Goal: Navigation & Orientation: Find specific page/section

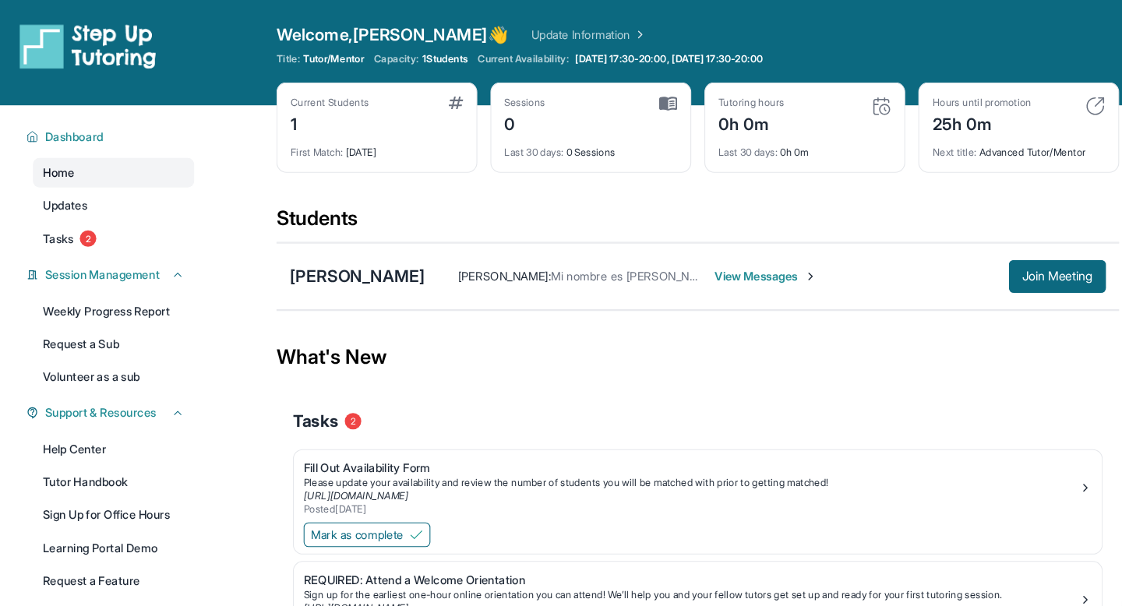
click at [67, 164] on span "Home" at bounding box center [56, 164] width 30 height 16
click at [65, 128] on span "Dashboard" at bounding box center [70, 130] width 55 height 16
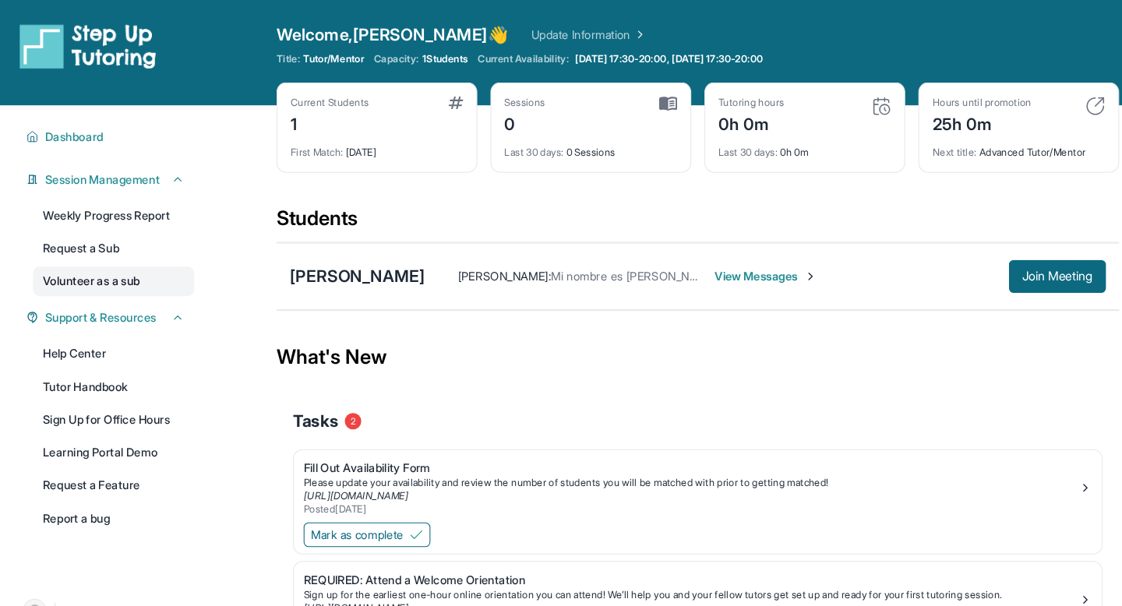
click at [106, 263] on link "Volunteer as a sub" at bounding box center [107, 267] width 153 height 28
click at [422, 125] on div "Current Students 1" at bounding box center [357, 109] width 164 height 37
click at [609, 136] on div "Last 30 days : 0 Sessions" at bounding box center [560, 140] width 164 height 22
click at [710, 128] on div "0h 0m" at bounding box center [711, 116] width 62 height 25
click at [503, 33] on link "Update Information" at bounding box center [557, 33] width 109 height 16
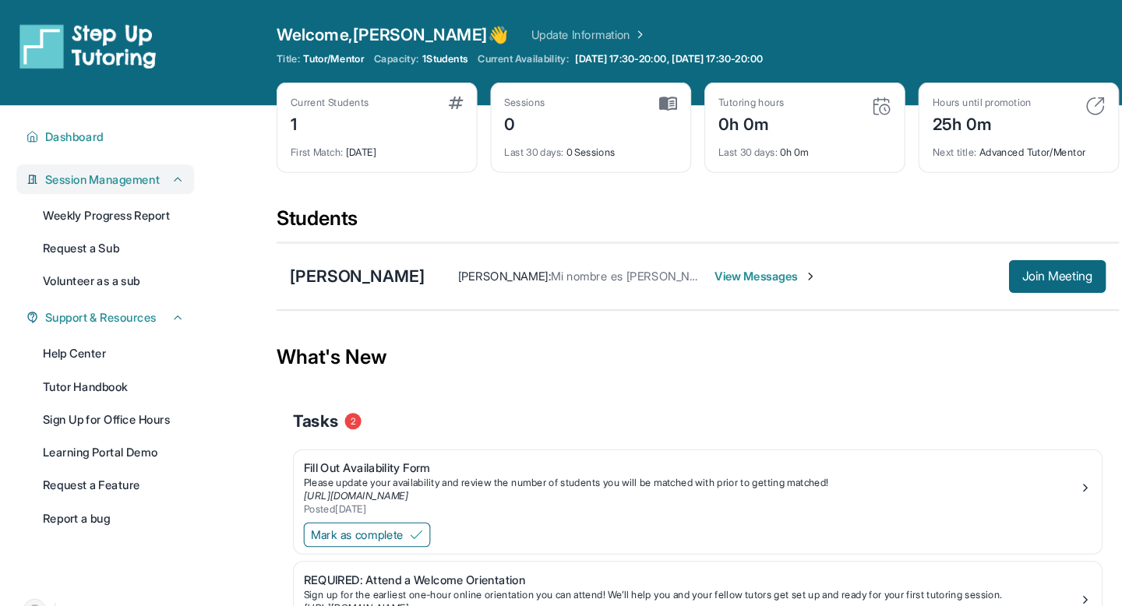
click at [77, 168] on span "Session Management" at bounding box center [97, 170] width 108 height 16
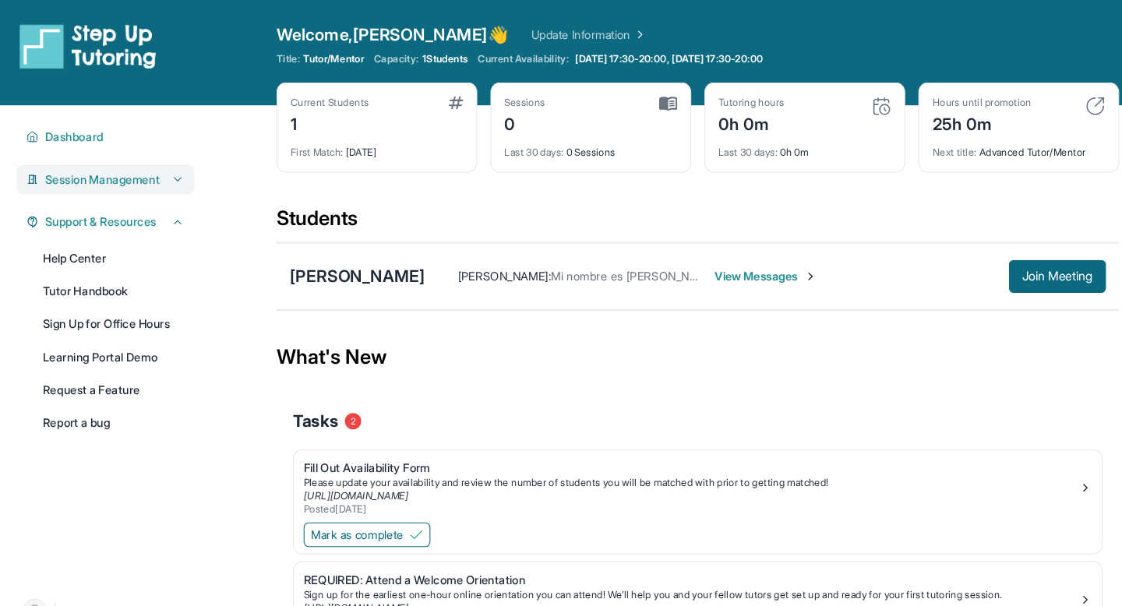
click at [77, 168] on span "Session Management" at bounding box center [97, 170] width 108 height 16
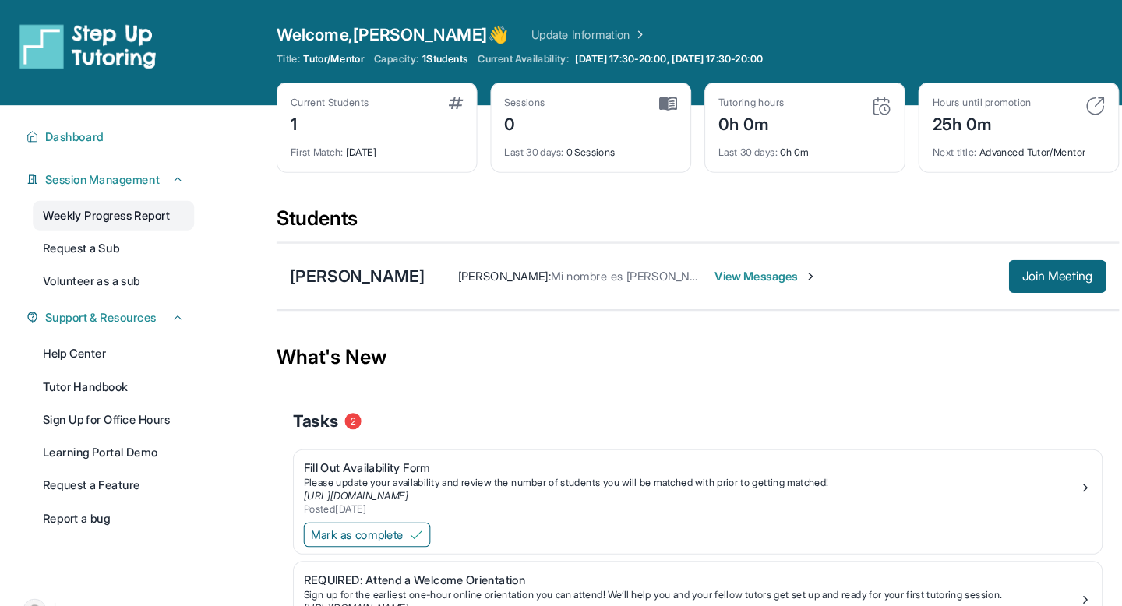
click at [86, 200] on link "Weekly Progress Report" at bounding box center [107, 204] width 153 height 28
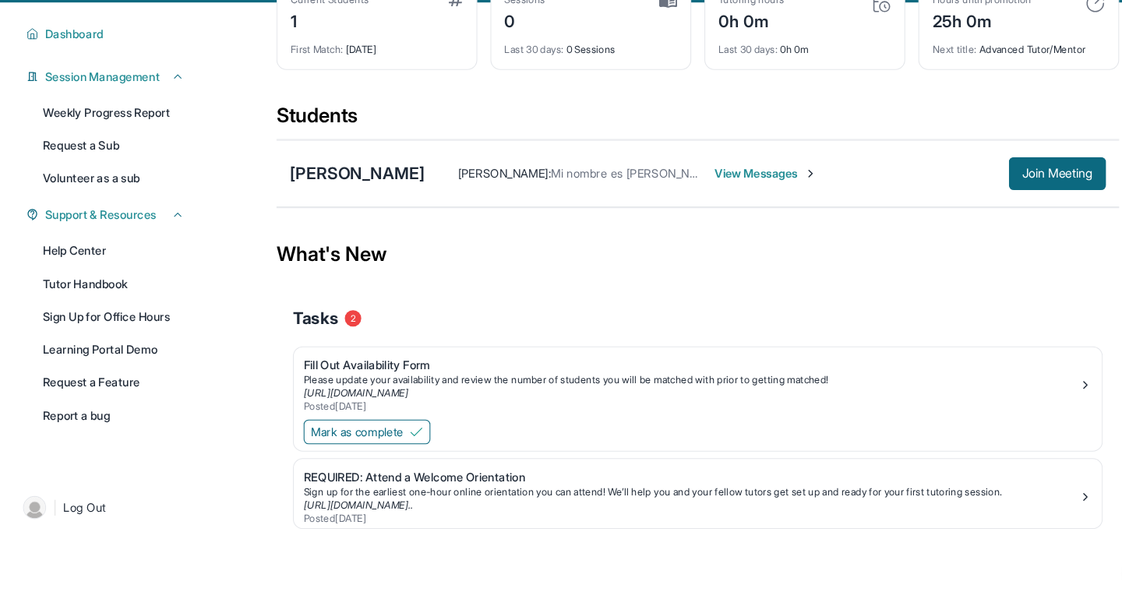
scroll to position [100, 0]
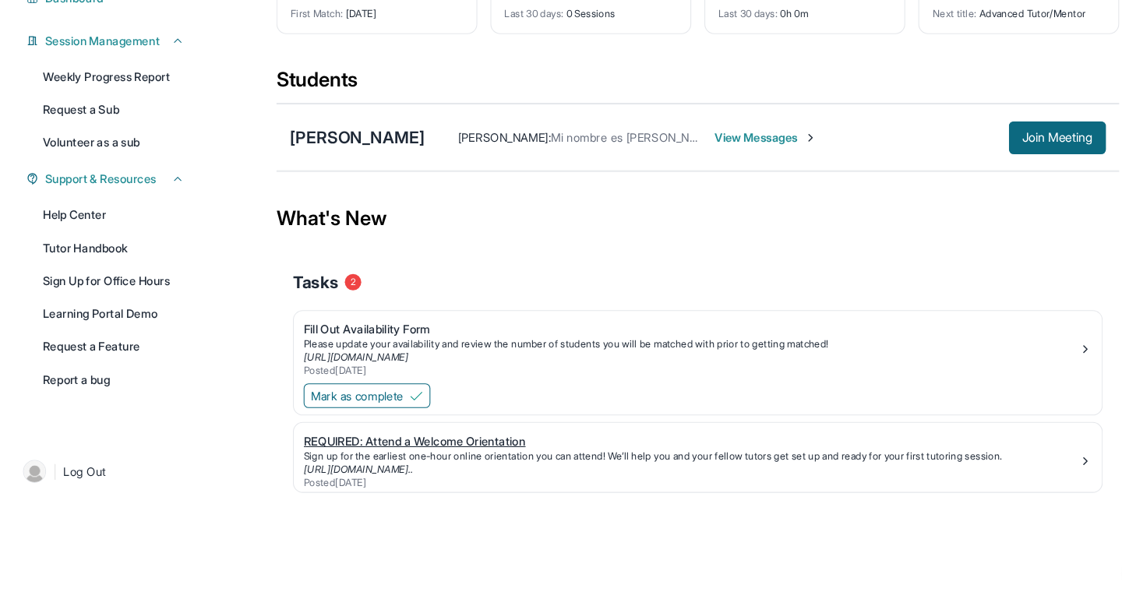
click at [729, 471] on div "[URL][DOMAIN_NAME].." at bounding box center [655, 476] width 734 height 12
